Goal: Task Accomplishment & Management: Manage account settings

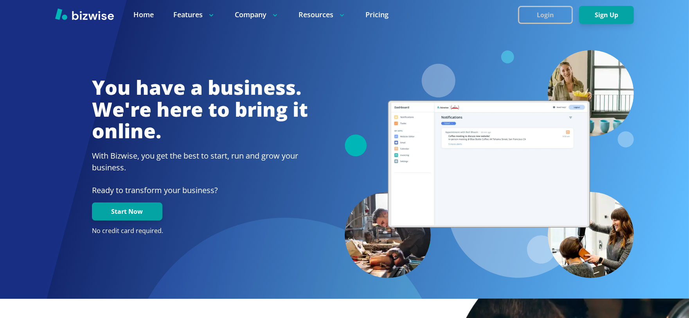
click at [547, 14] on button "Login" at bounding box center [545, 15] width 55 height 18
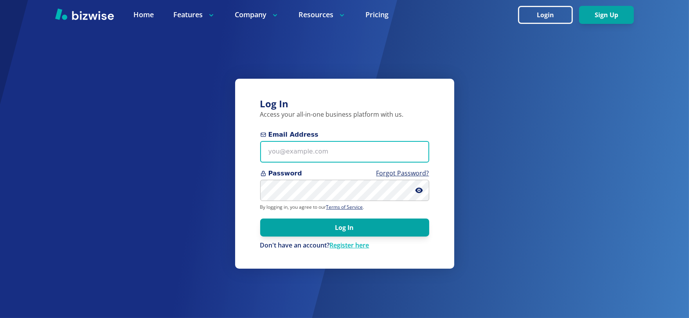
type input "[EMAIL_ADDRESS][DOMAIN_NAME]"
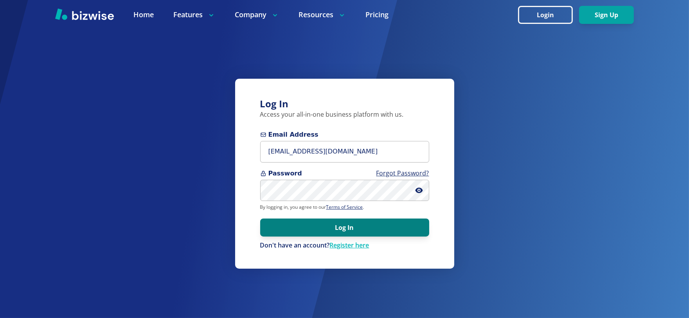
click at [355, 226] on button "Log In" at bounding box center [344, 227] width 169 height 18
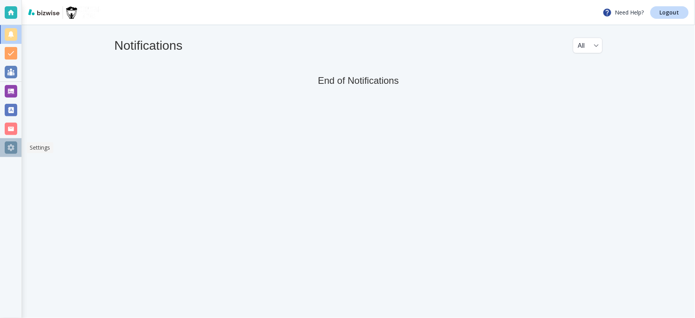
click at [6, 142] on div at bounding box center [11, 147] width 13 height 13
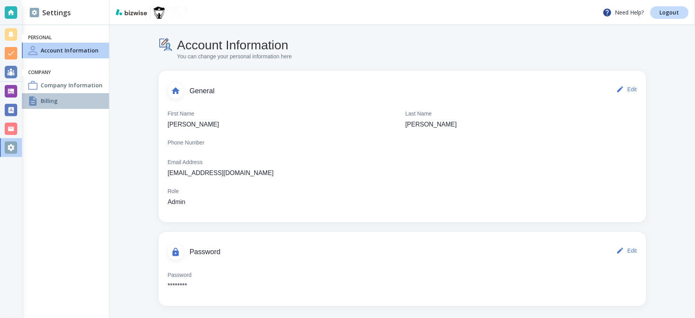
click at [42, 99] on h4 "Billing" at bounding box center [49, 101] width 17 height 8
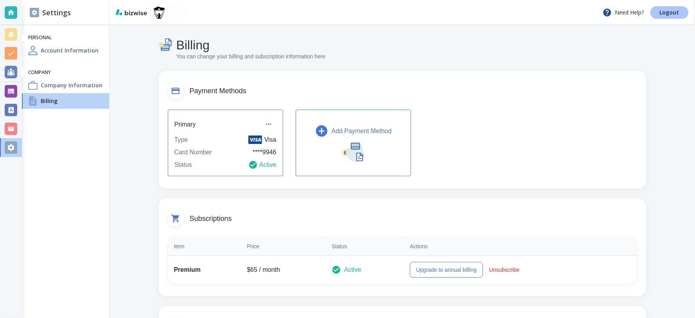
click at [672, 13] on p "Logout" at bounding box center [670, 12] width 20 height 5
